Goal: Information Seeking & Learning: Learn about a topic

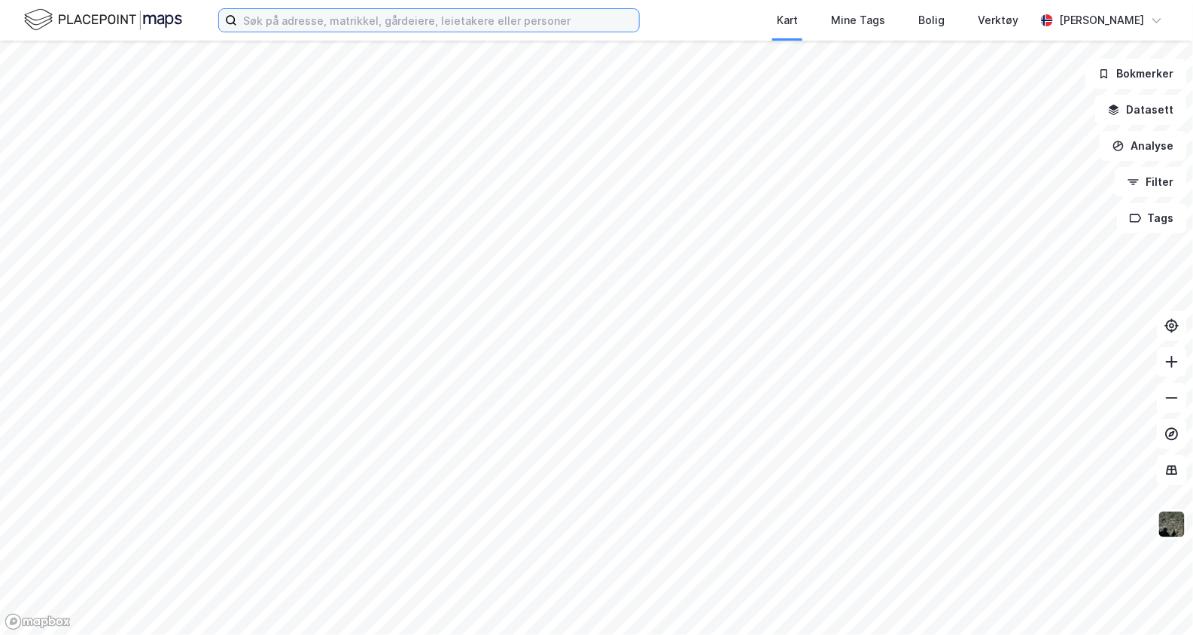
click at [383, 29] on input at bounding box center [438, 20] width 402 height 23
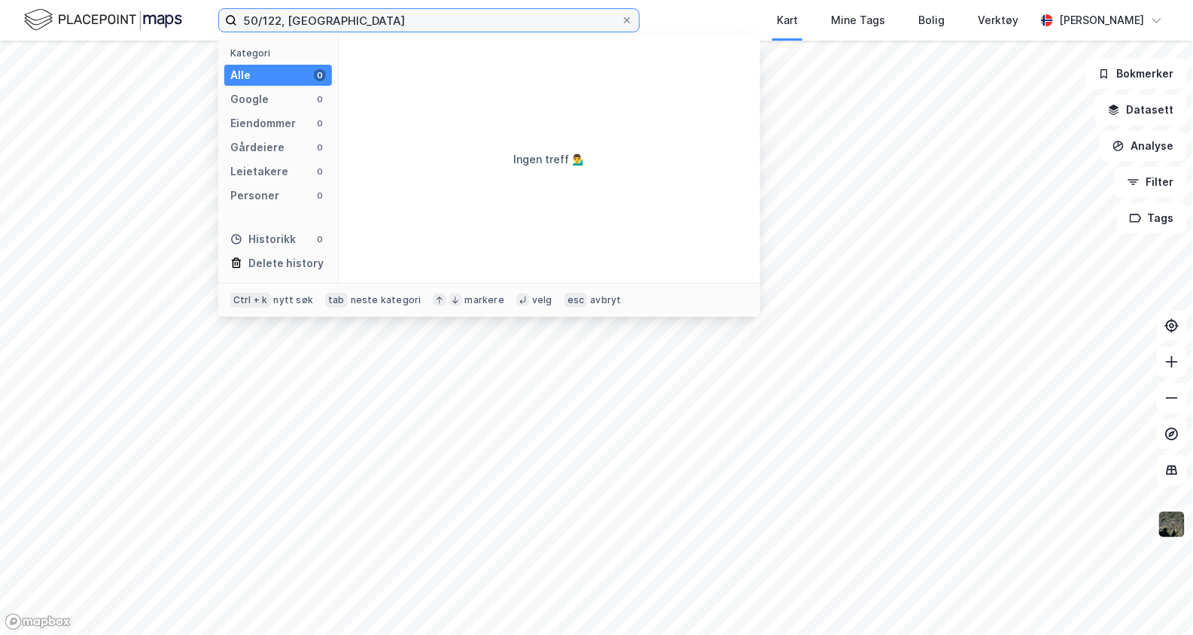
click at [388, 26] on input "50/122, [GEOGRAPHIC_DATA]" at bounding box center [429, 20] width 384 height 23
click at [328, 24] on input "50/122, [GEOGRAPHIC_DATA]" at bounding box center [429, 20] width 384 height 23
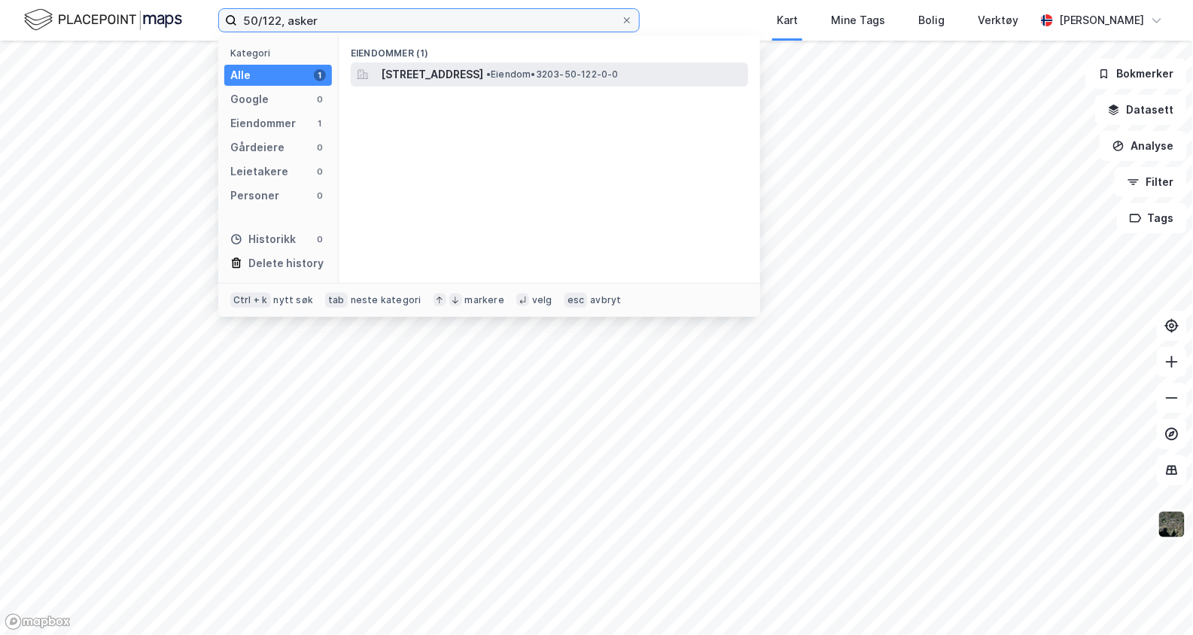
type input "50/122, asker"
click at [396, 83] on span "[STREET_ADDRESS]" at bounding box center [432, 74] width 102 height 18
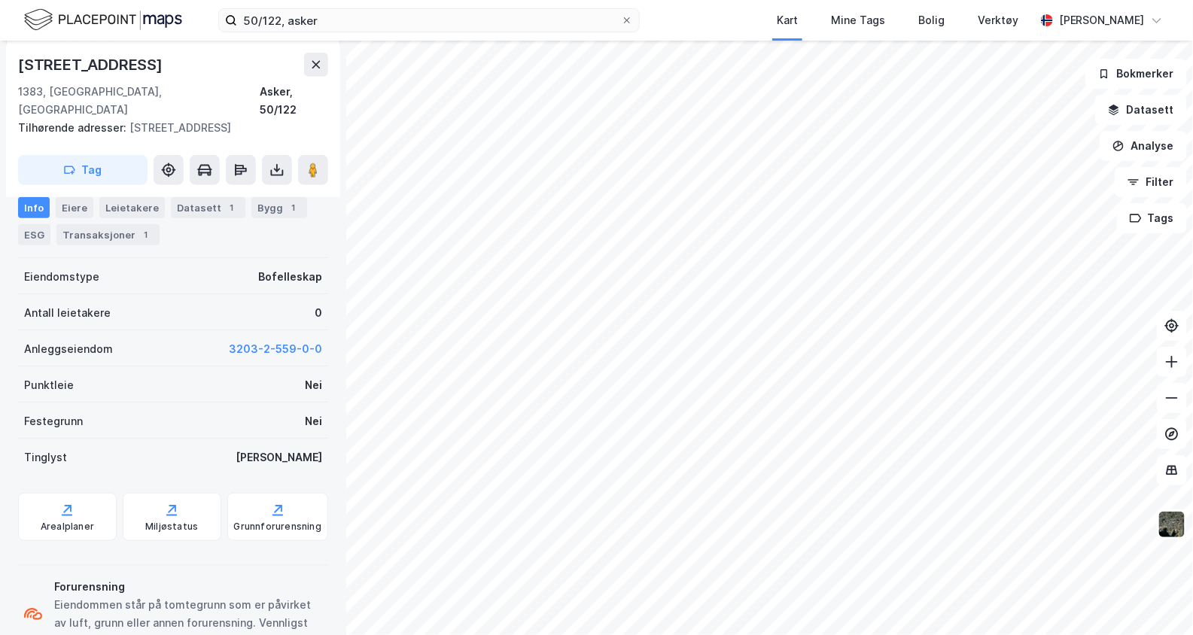
scroll to position [333, 0]
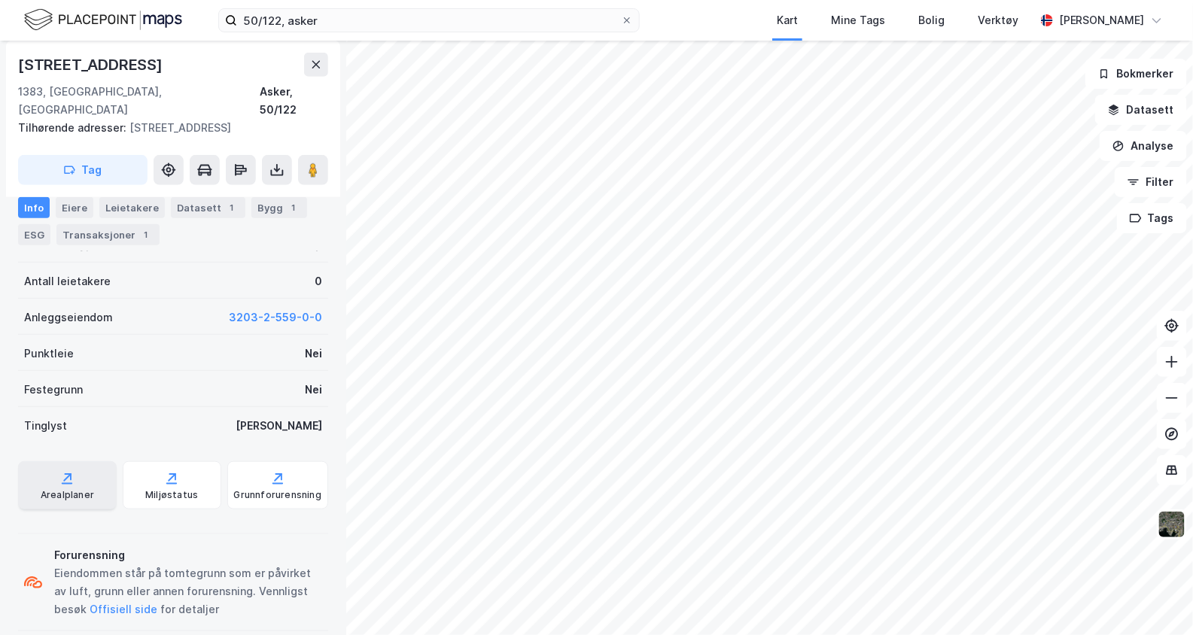
click at [81, 489] on div "Arealplaner" at bounding box center [67, 495] width 53 height 12
